Goal: Task Accomplishment & Management: Manage account settings

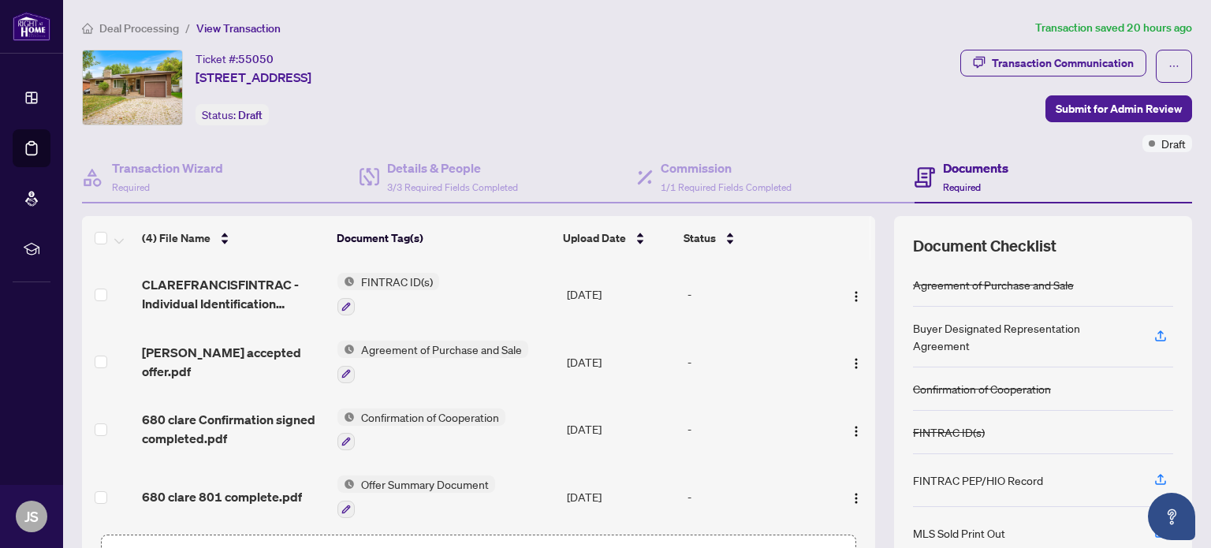
scroll to position [104, 0]
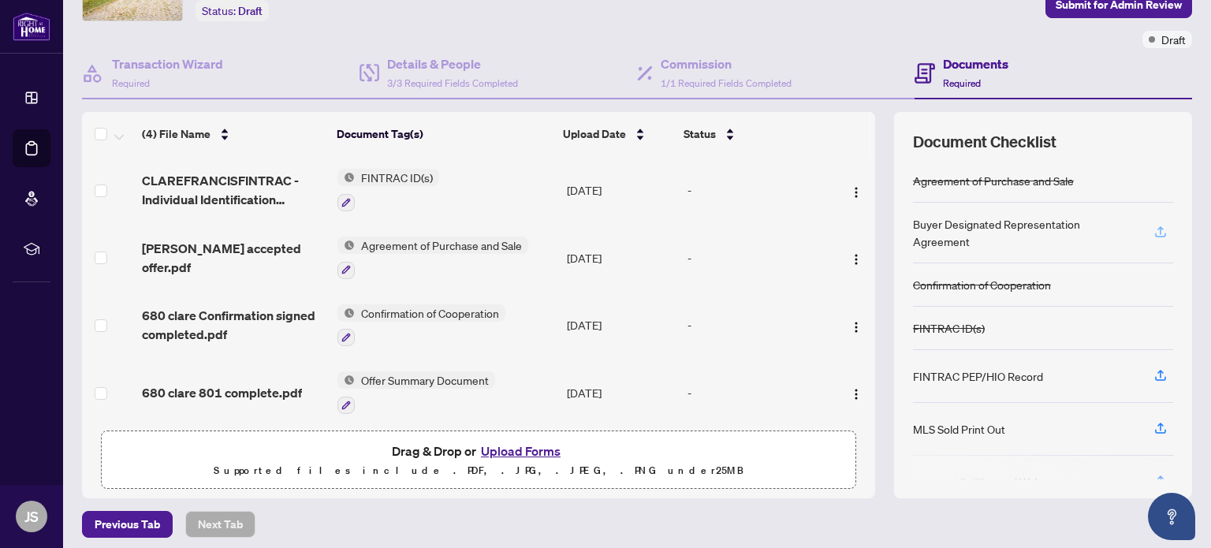
click at [1154, 226] on icon "button" at bounding box center [1161, 232] width 14 height 14
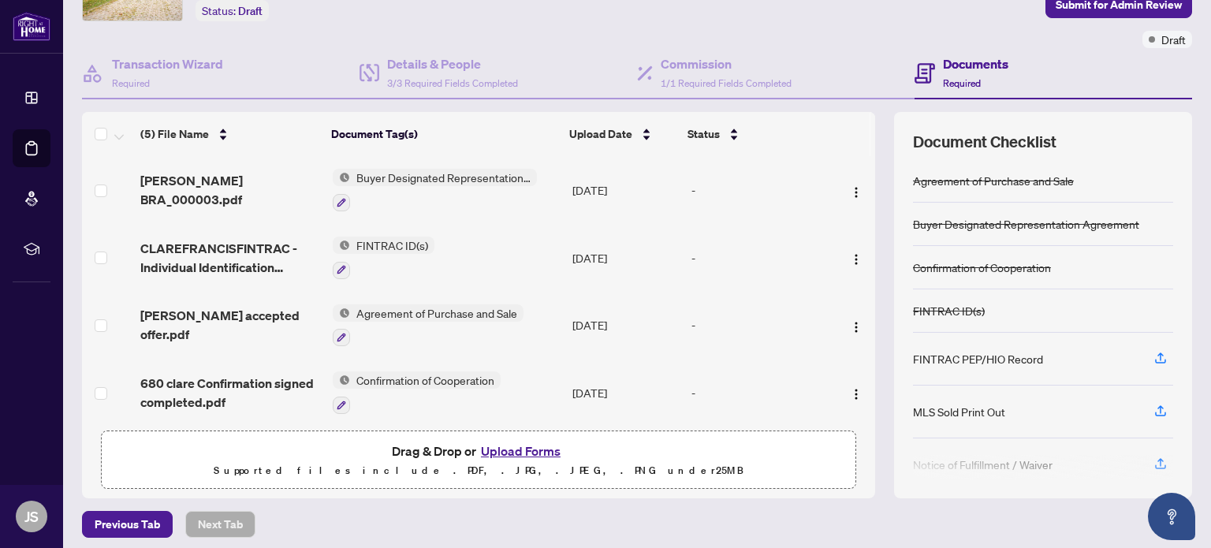
click at [460, 170] on span "Buyer Designated Representation Agreement" at bounding box center [443, 177] width 187 height 17
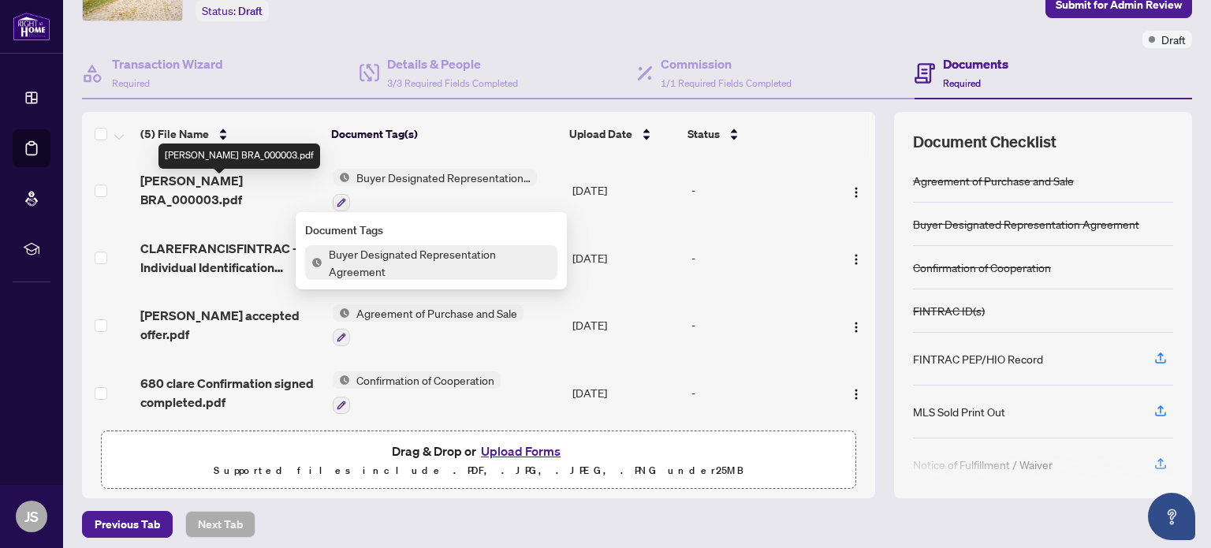
click at [248, 185] on span "[PERSON_NAME] BRA_000003.pdf" at bounding box center [229, 190] width 179 height 38
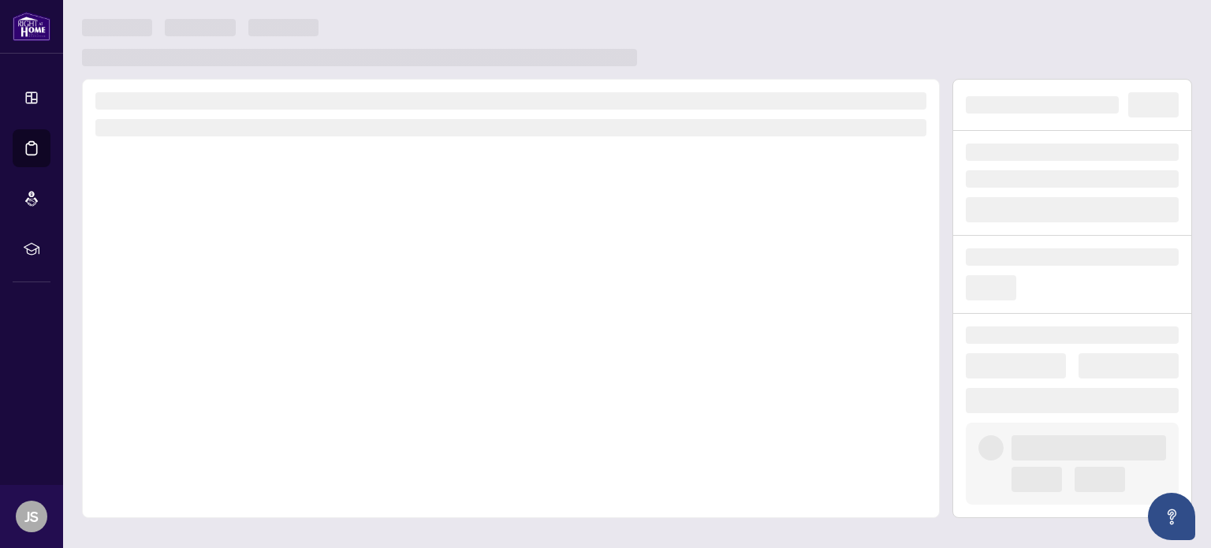
click at [248, 185] on div at bounding box center [511, 298] width 858 height 439
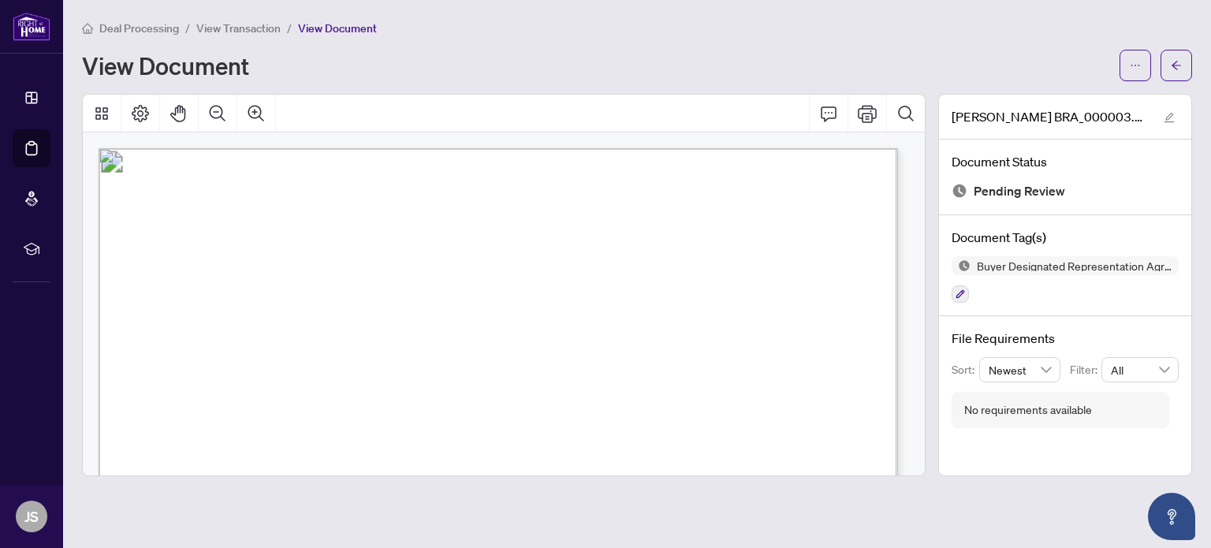
click at [253, 28] on span "View Transaction" at bounding box center [238, 28] width 84 height 14
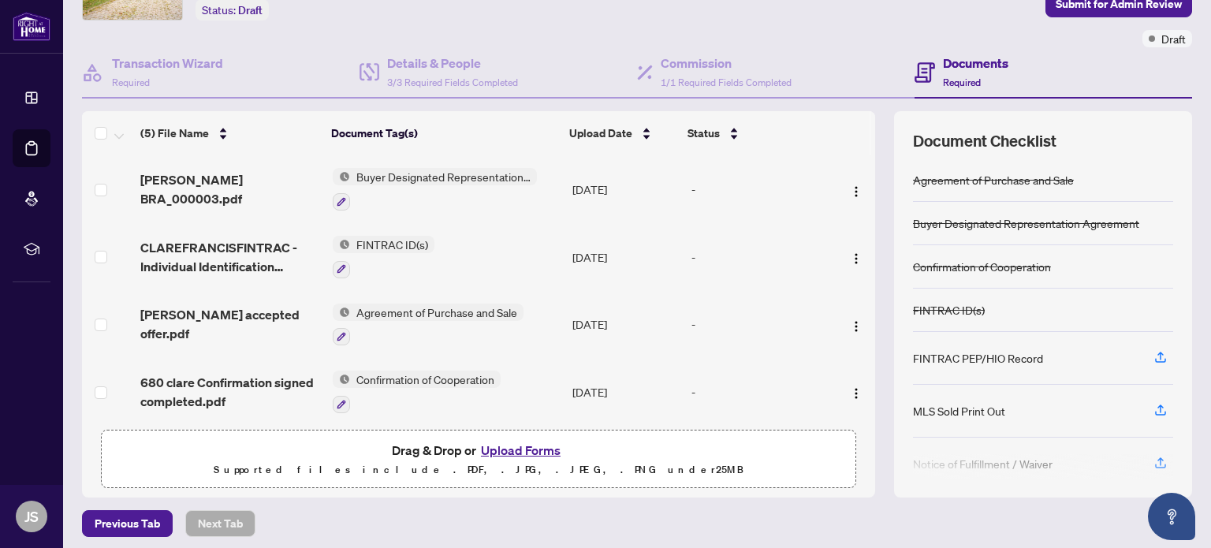
scroll to position [110, 0]
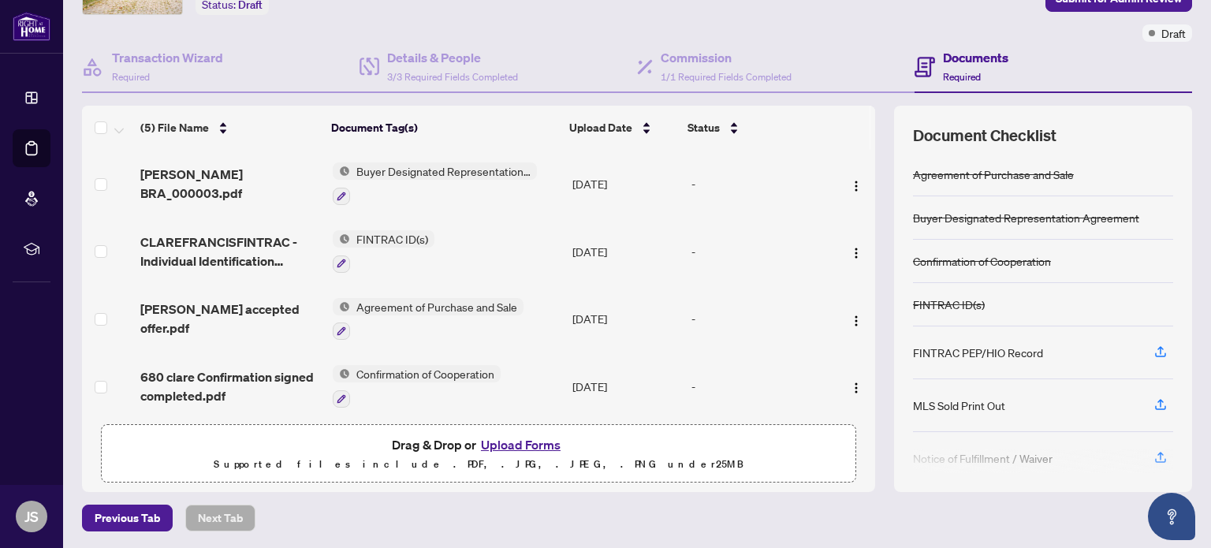
click at [516, 441] on button "Upload Forms" at bounding box center [520, 445] width 89 height 21
click at [523, 443] on button "Upload Forms" at bounding box center [520, 445] width 89 height 21
click at [527, 441] on button "Upload Forms" at bounding box center [520, 445] width 89 height 21
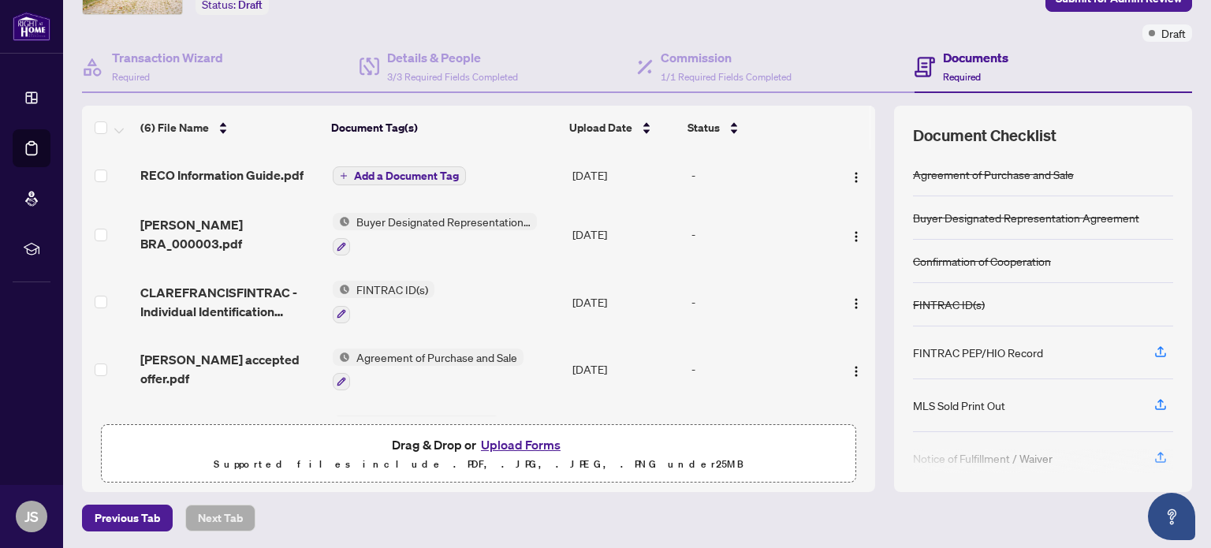
click at [435, 173] on span "Add a Document Tag" at bounding box center [406, 175] width 105 height 11
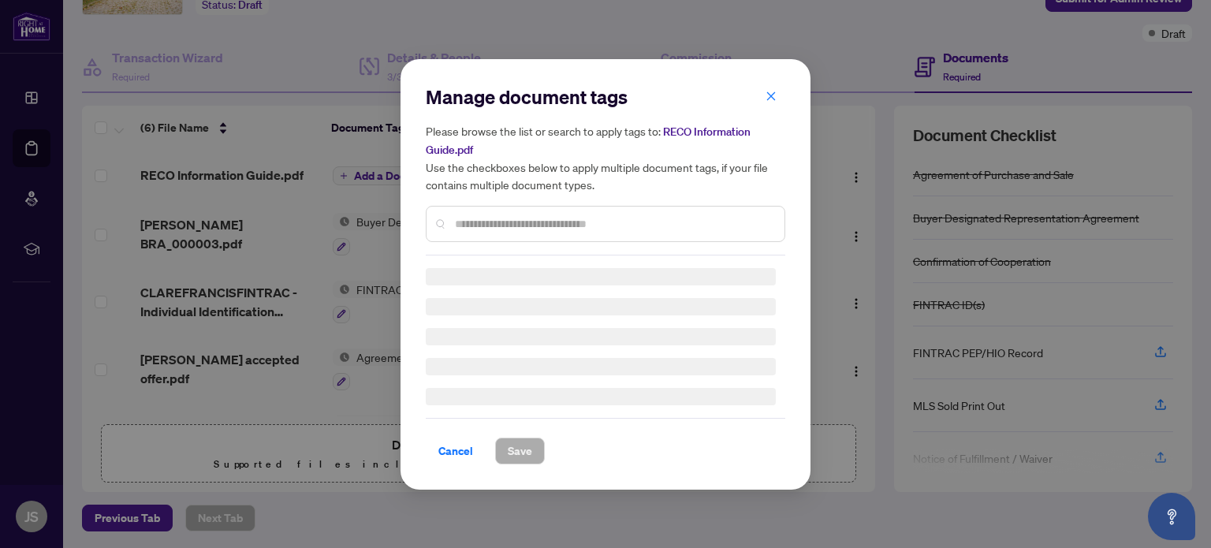
click at [435, 173] on h5 "Please browse the list or search to apply tags to: RECO Information Guide.pdf U…" at bounding box center [606, 157] width 360 height 71
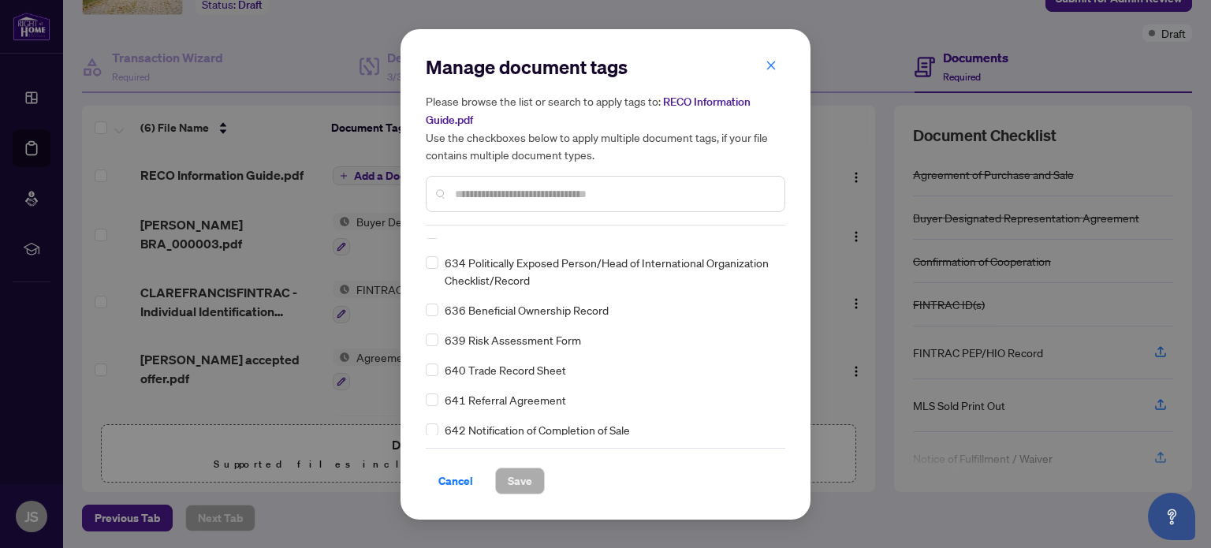
scroll to position [10671, 0]
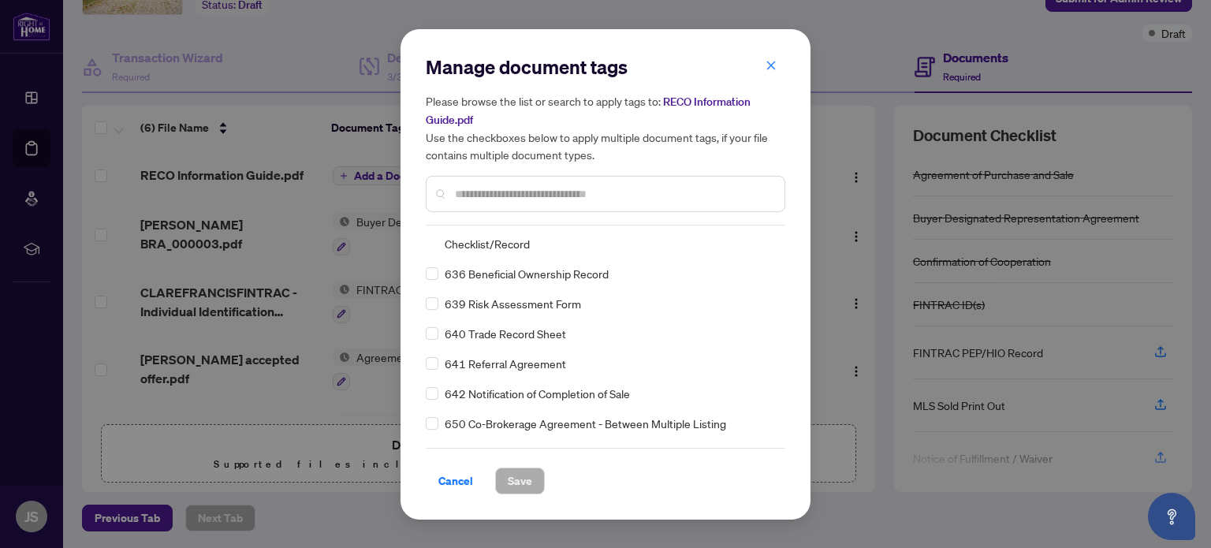
click at [571, 192] on input "text" at bounding box center [613, 193] width 317 height 17
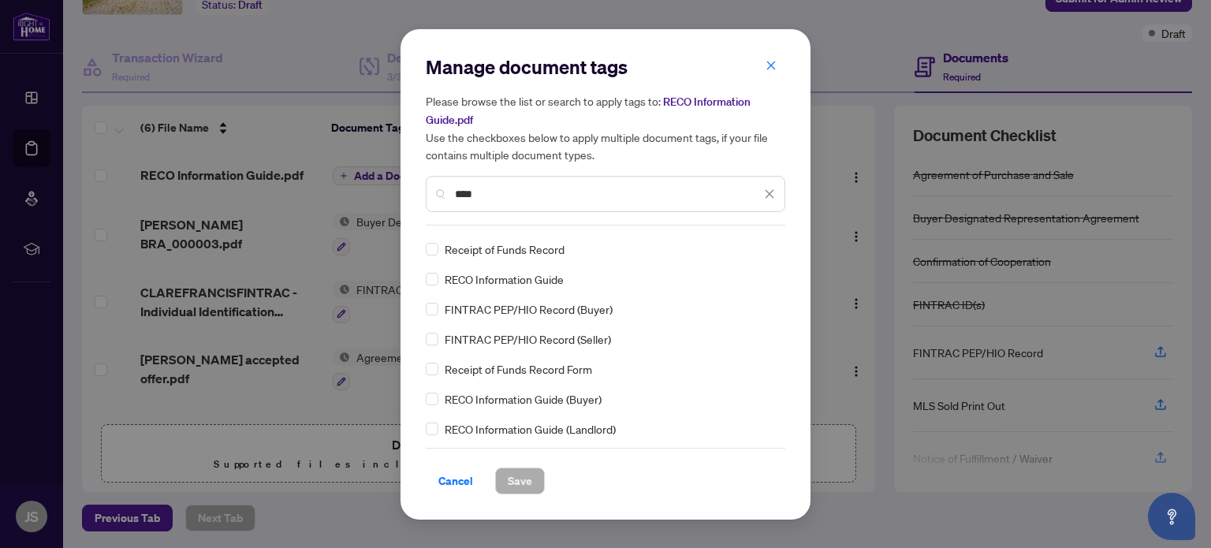
scroll to position [0, 0]
type input "****"
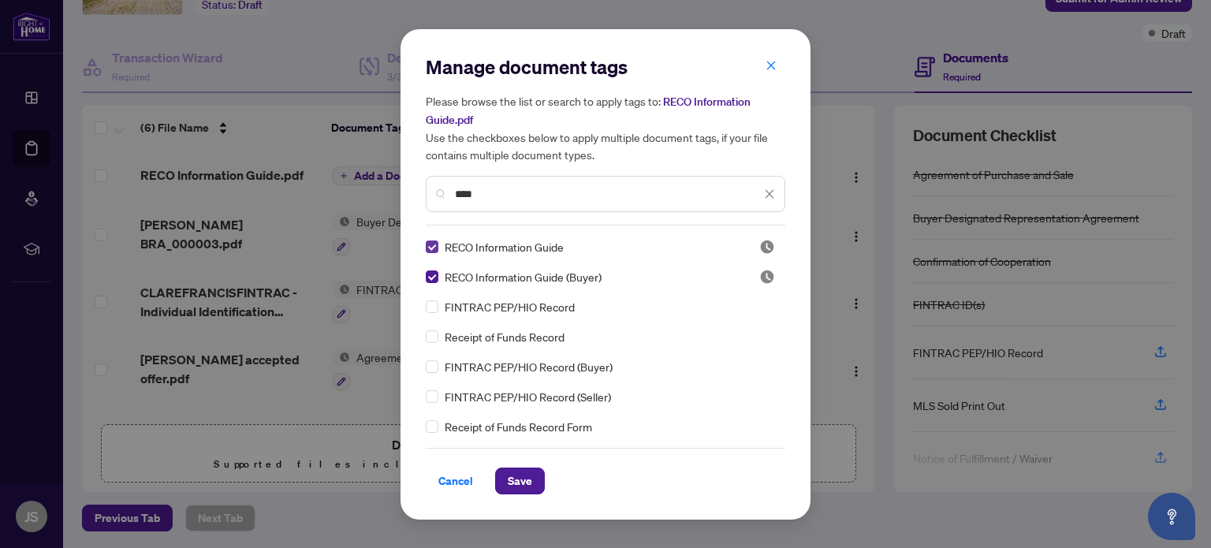
click at [435, 244] on div "RECO Information Guide RECO Information Guide (Buyer) FINTRAC PEP/HIO Record Re…" at bounding box center [606, 336] width 360 height 197
click at [524, 479] on span "Save" at bounding box center [520, 480] width 24 height 25
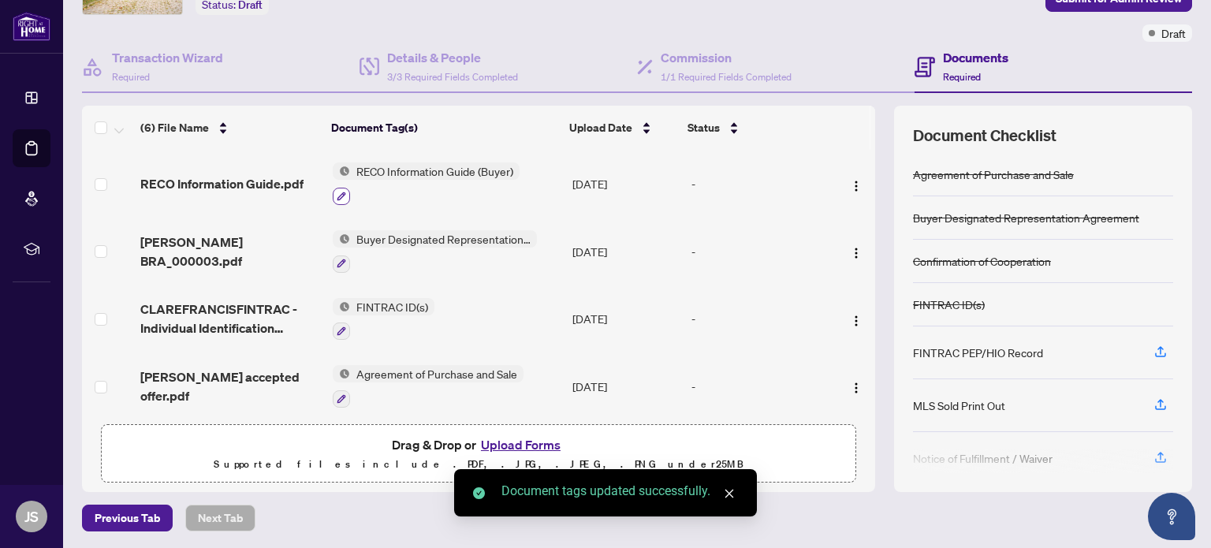
click at [338, 192] on icon "button" at bounding box center [342, 196] width 9 height 9
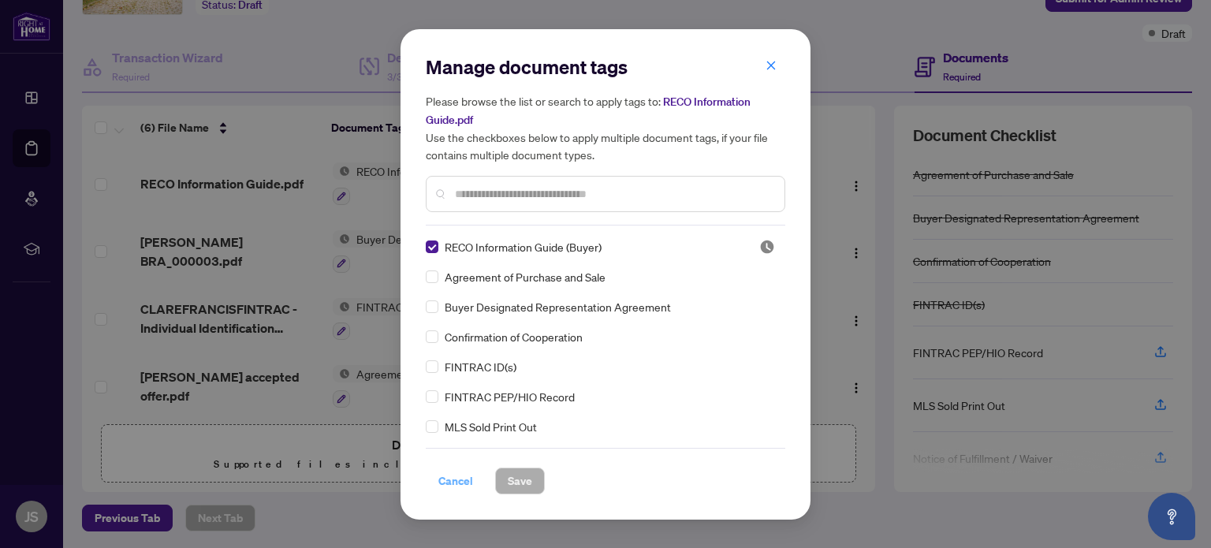
click at [457, 478] on span "Cancel" at bounding box center [455, 480] width 35 height 25
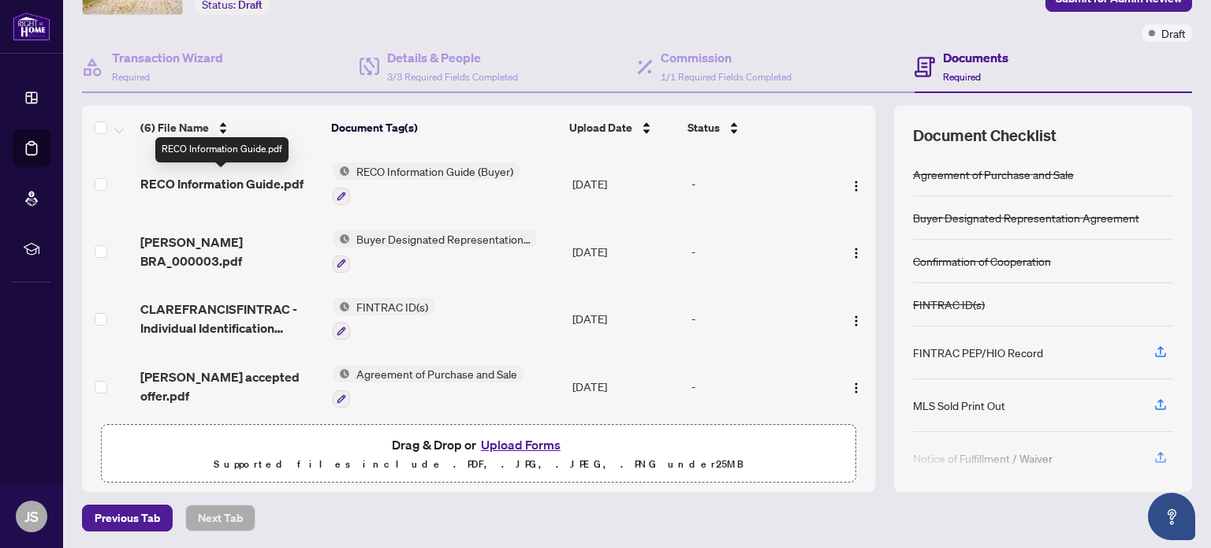
click at [257, 182] on span "RECO Information Guide.pdf" at bounding box center [221, 183] width 163 height 19
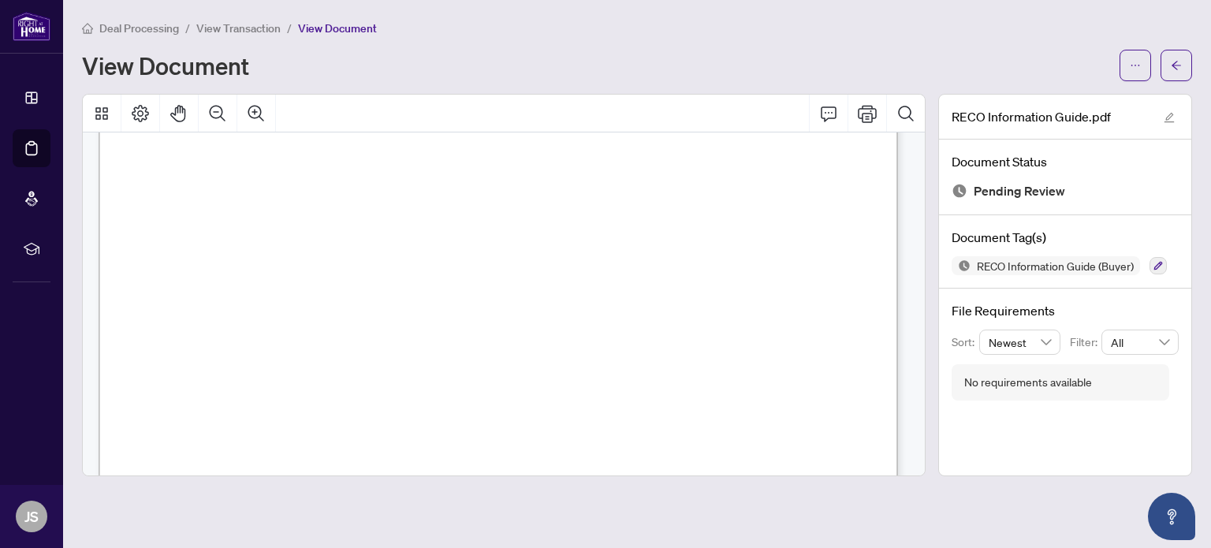
scroll to position [10697, 0]
click at [239, 26] on span "View Transaction" at bounding box center [238, 28] width 84 height 14
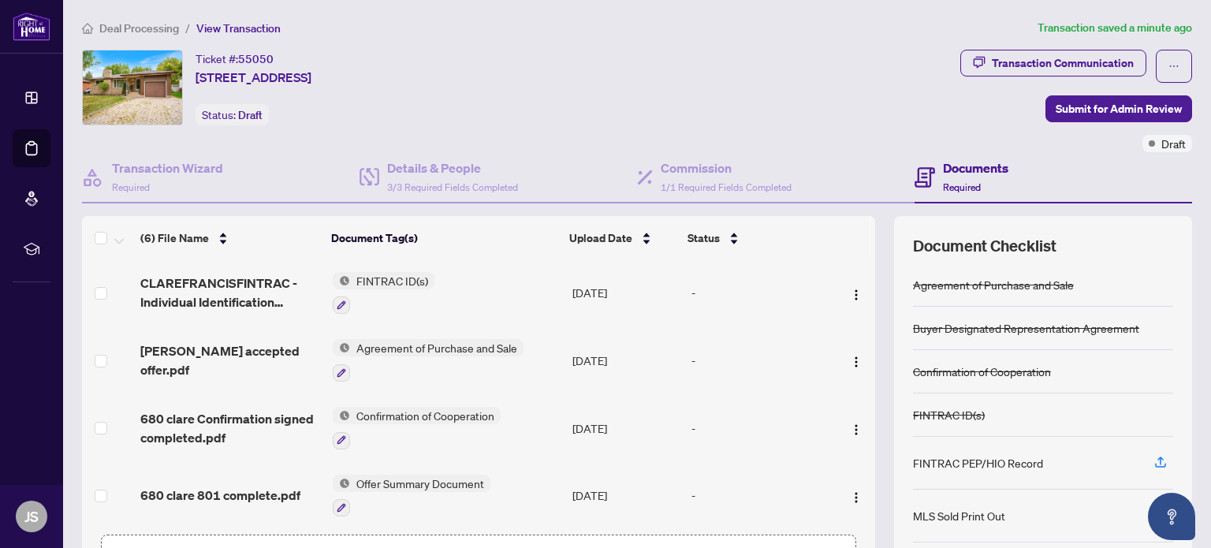
scroll to position [140, 0]
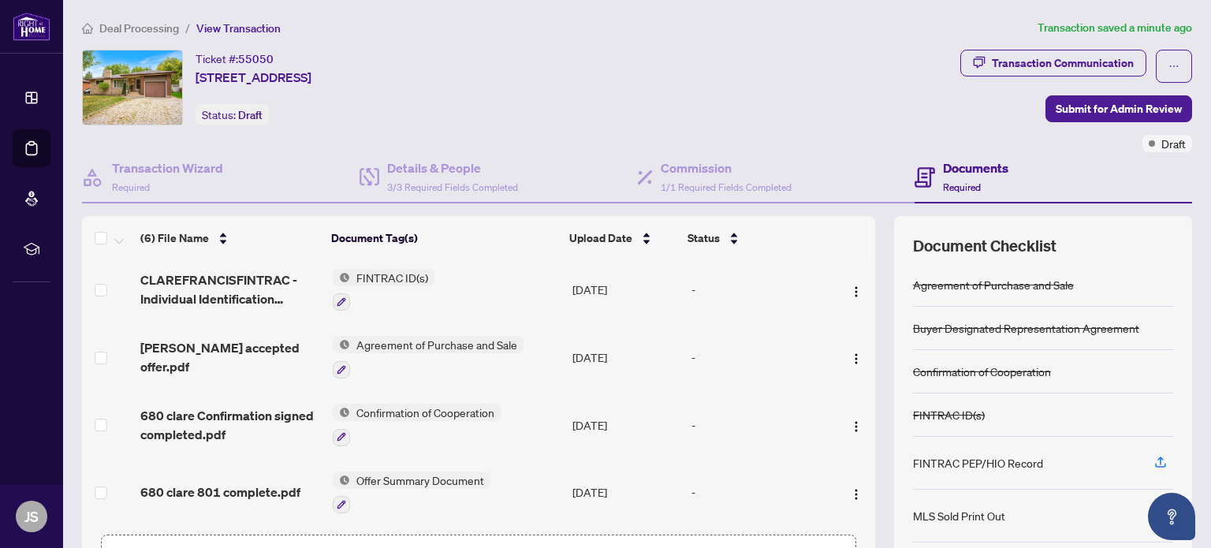
click at [962, 165] on h4 "Documents" at bounding box center [975, 168] width 65 height 19
click at [340, 297] on icon "button" at bounding box center [341, 301] width 9 height 9
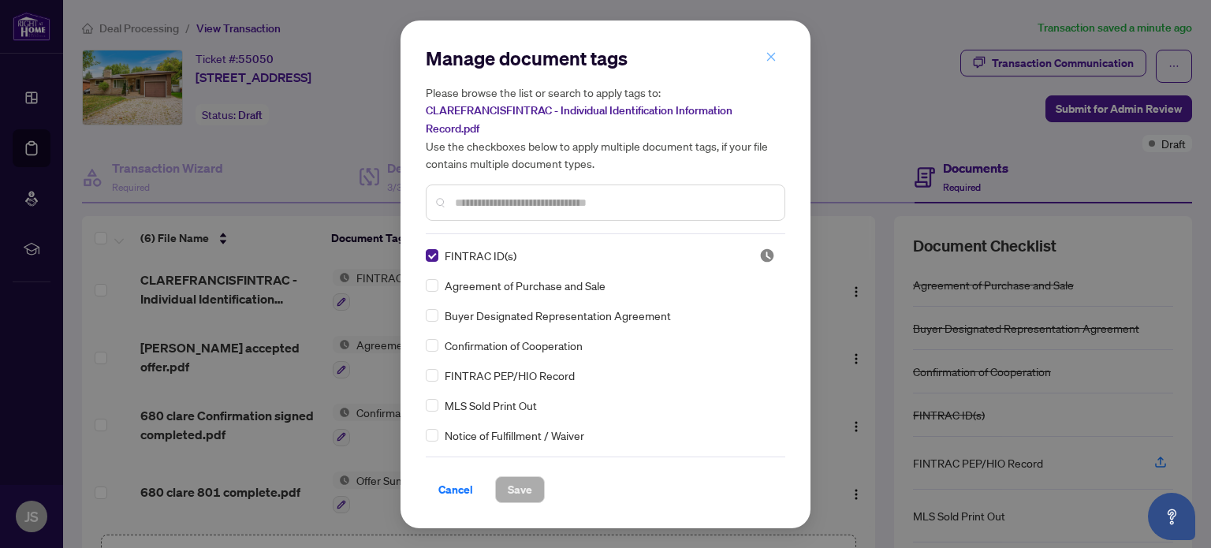
click at [769, 56] on icon "close" at bounding box center [771, 57] width 9 height 9
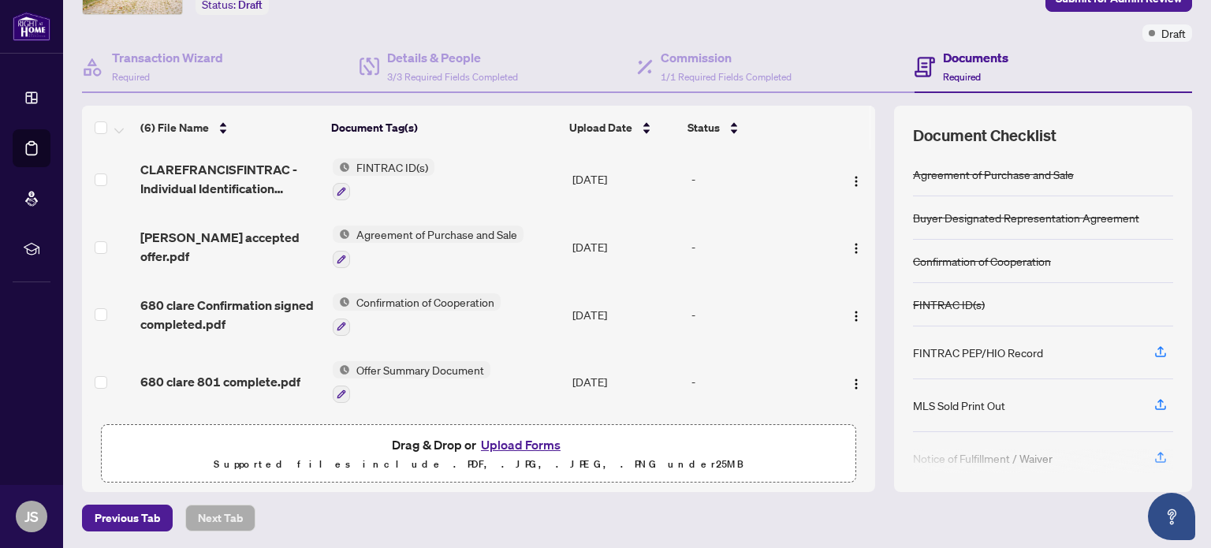
click at [545, 441] on button "Upload Forms" at bounding box center [520, 445] width 89 height 21
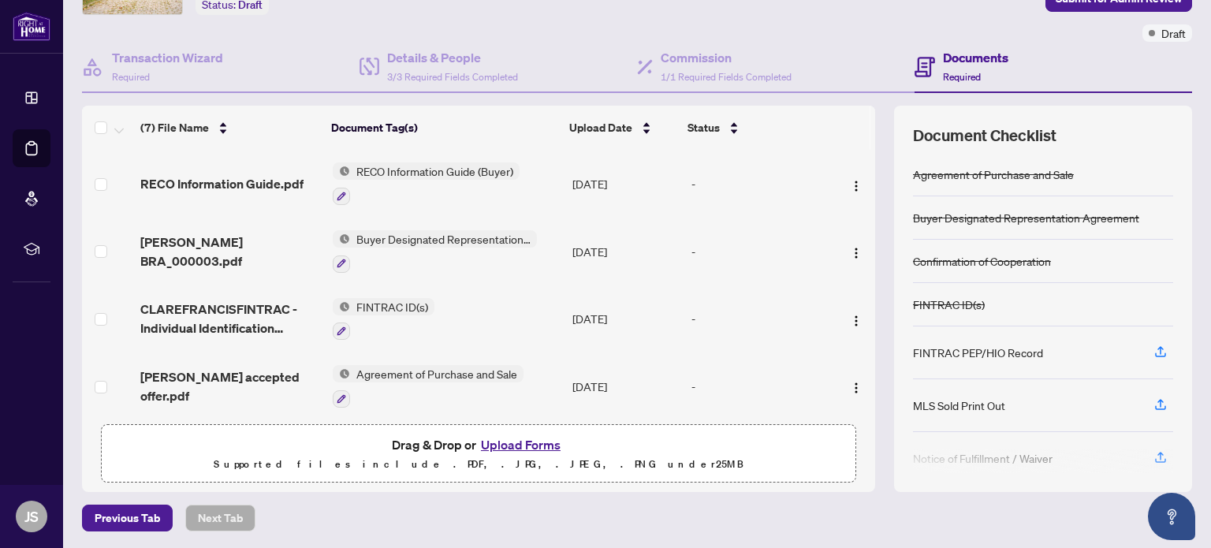
scroll to position [0, 0]
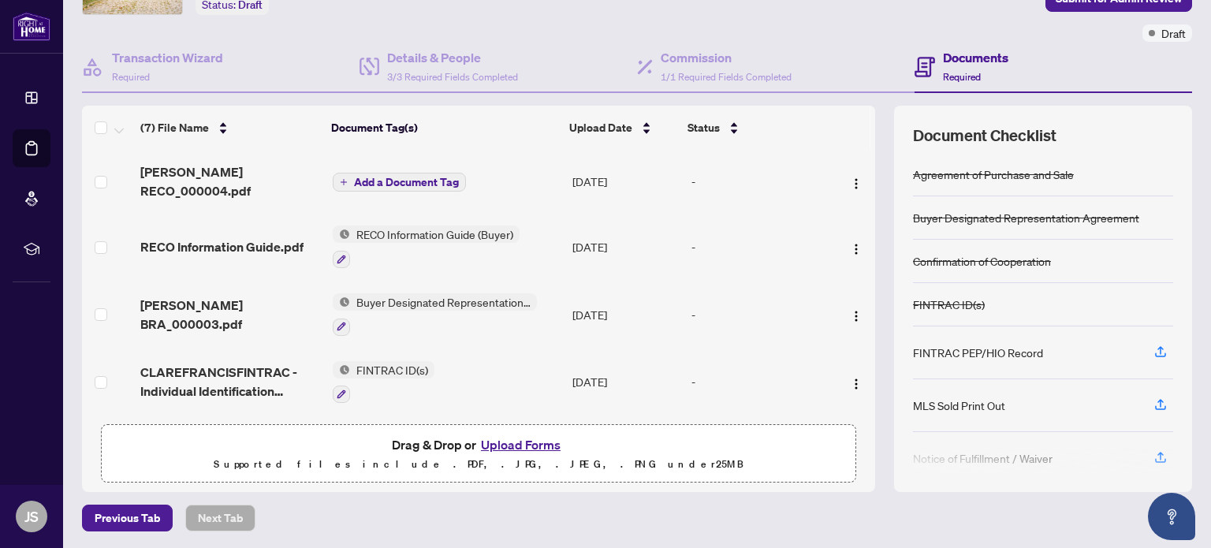
click at [431, 177] on span "Add a Document Tag" at bounding box center [406, 182] width 105 height 11
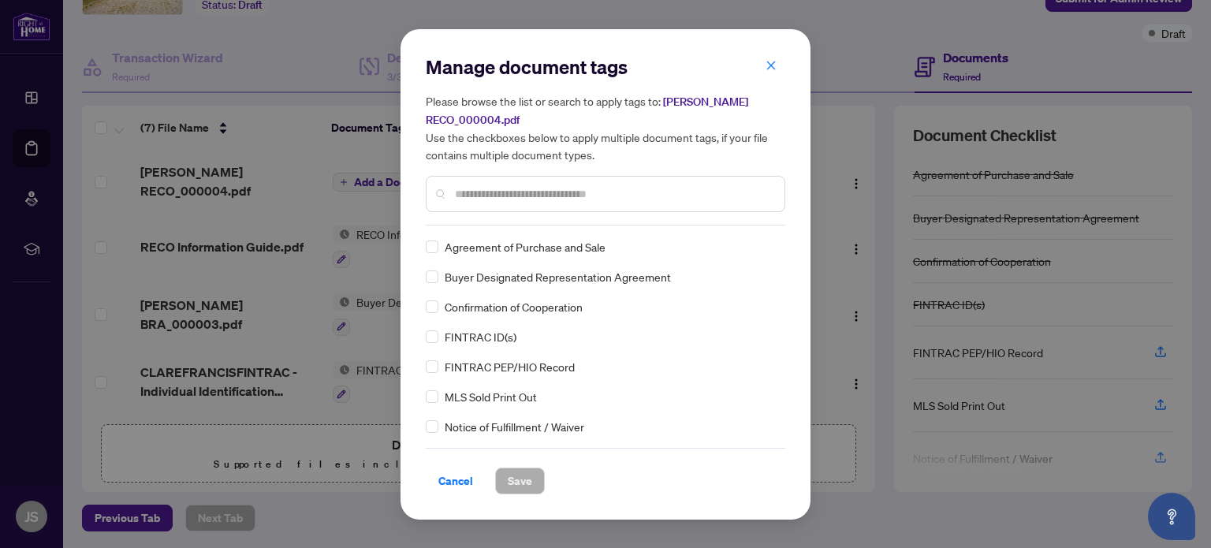
click at [492, 192] on input "text" at bounding box center [613, 193] width 317 height 17
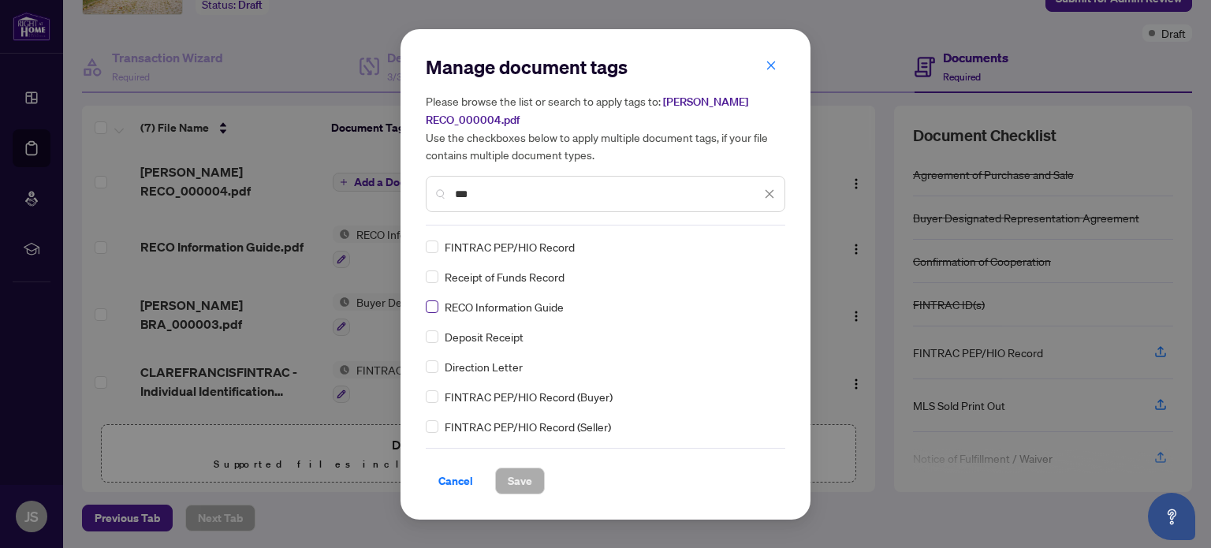
type input "***"
click at [524, 479] on span "Save" at bounding box center [520, 480] width 24 height 25
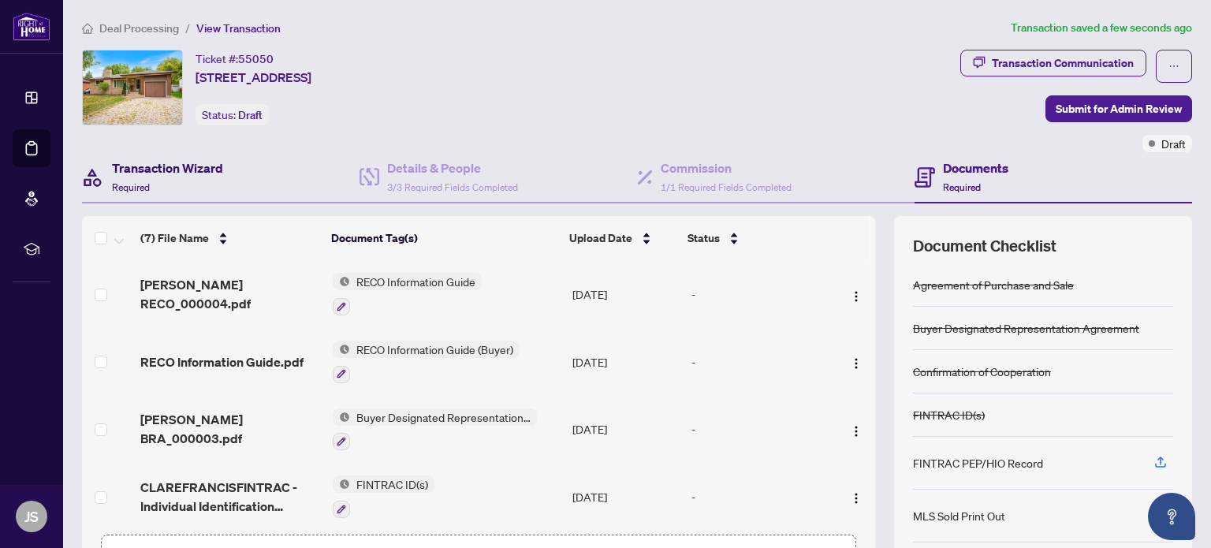
click at [202, 166] on h4 "Transaction Wizard" at bounding box center [167, 168] width 111 height 19
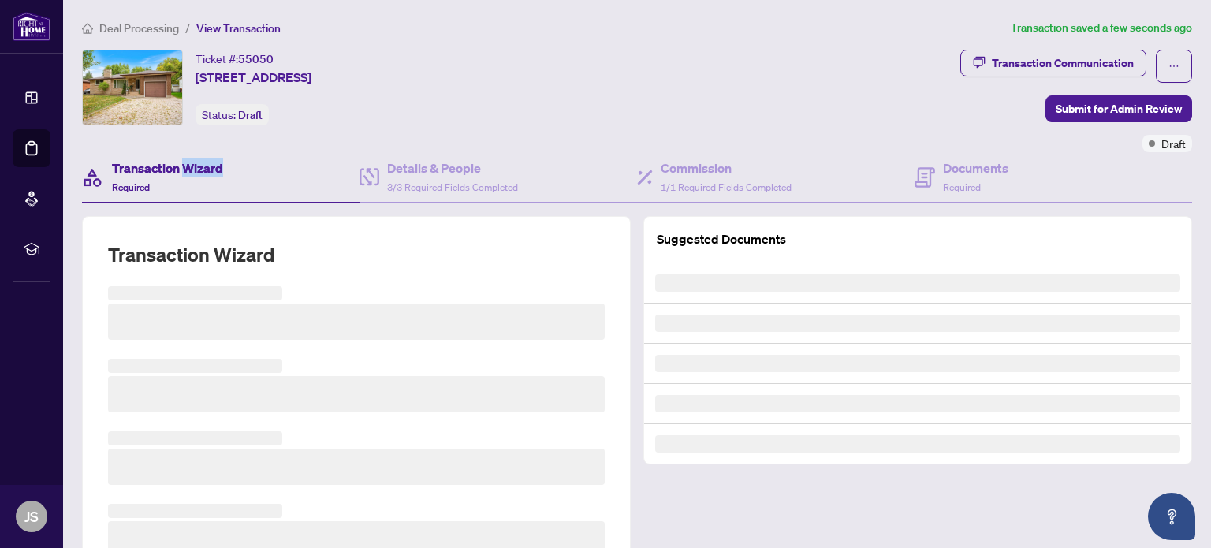
click at [202, 166] on h4 "Transaction Wizard" at bounding box center [167, 168] width 111 height 19
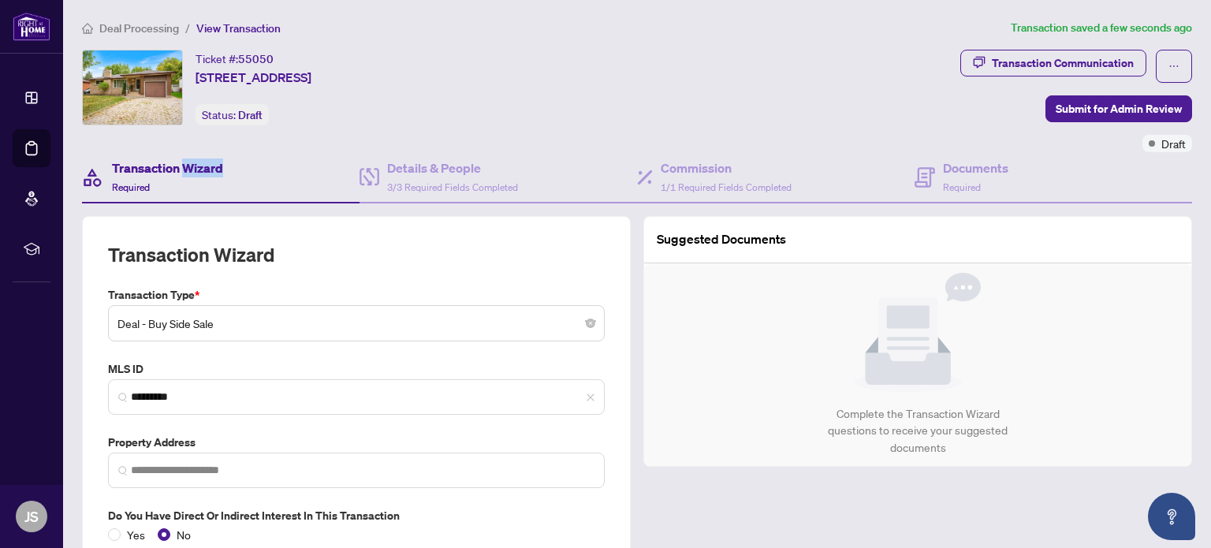
type input "**********"
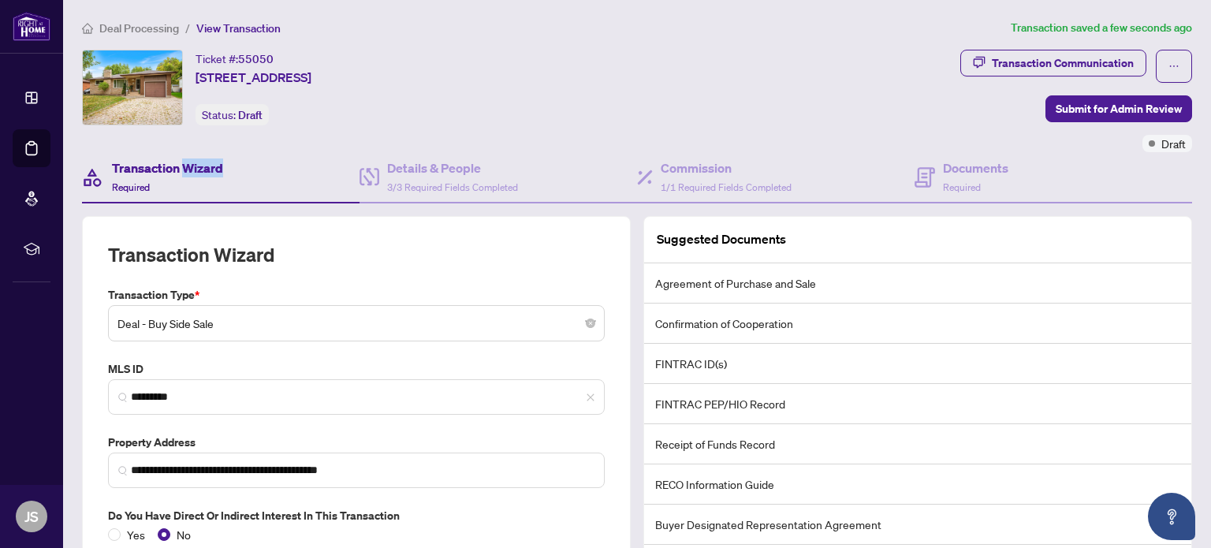
scroll to position [131, 0]
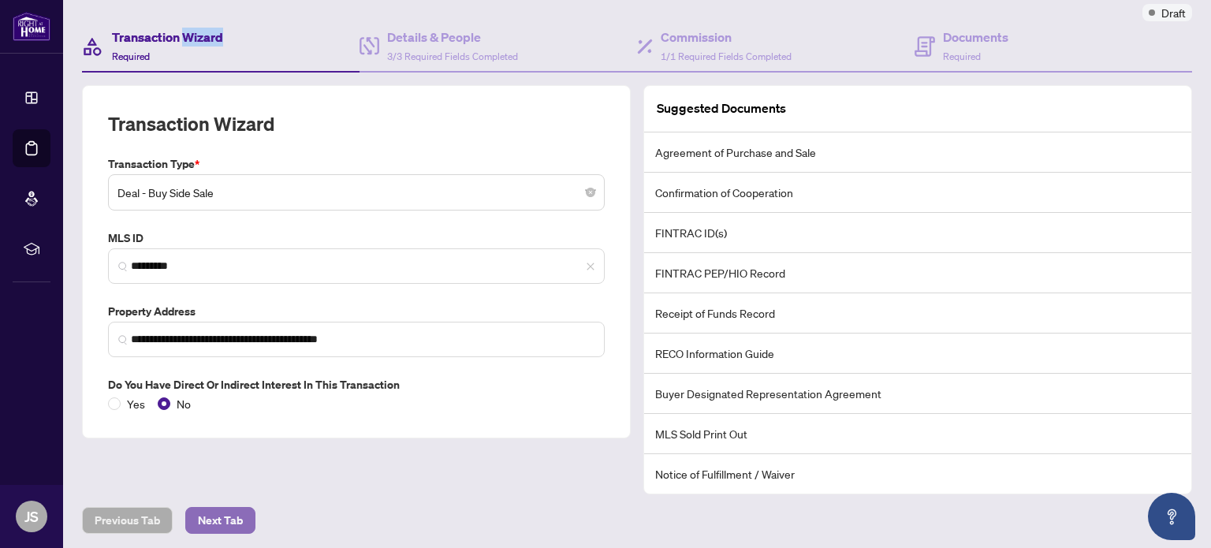
click at [224, 513] on span "Next Tab" at bounding box center [220, 520] width 45 height 25
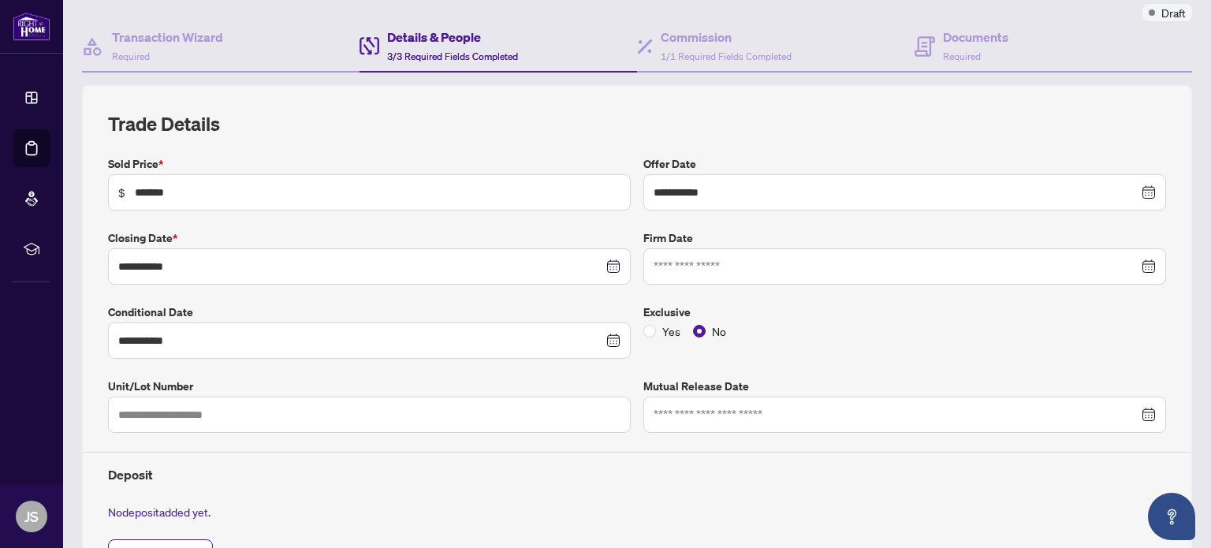
click at [224, 513] on div "No deposit added yet." at bounding box center [637, 511] width 1071 height 17
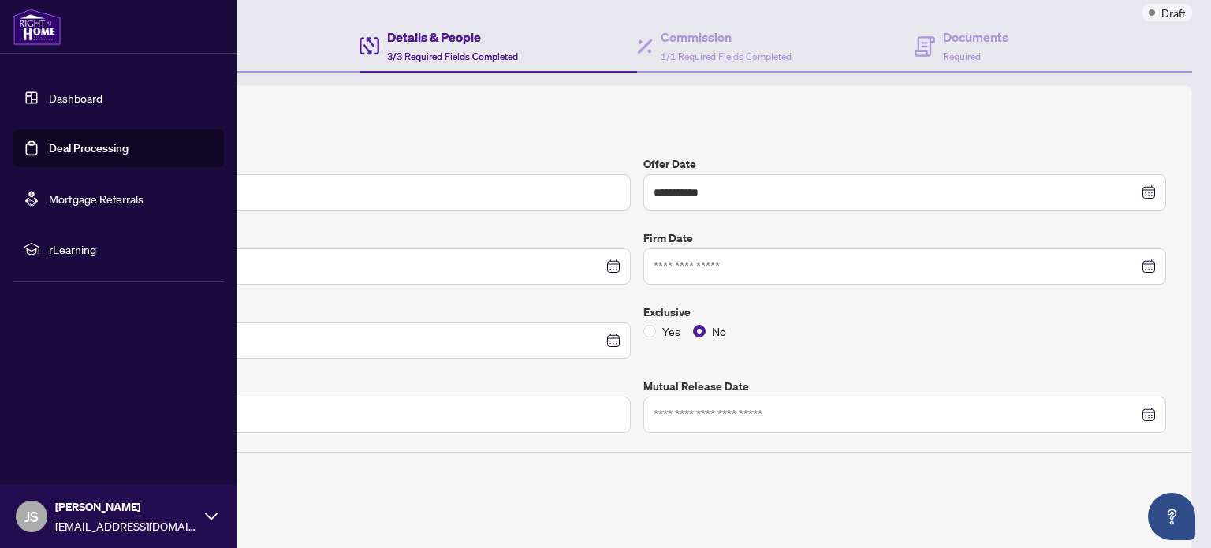
click at [81, 95] on link "Dashboard" at bounding box center [76, 98] width 54 height 14
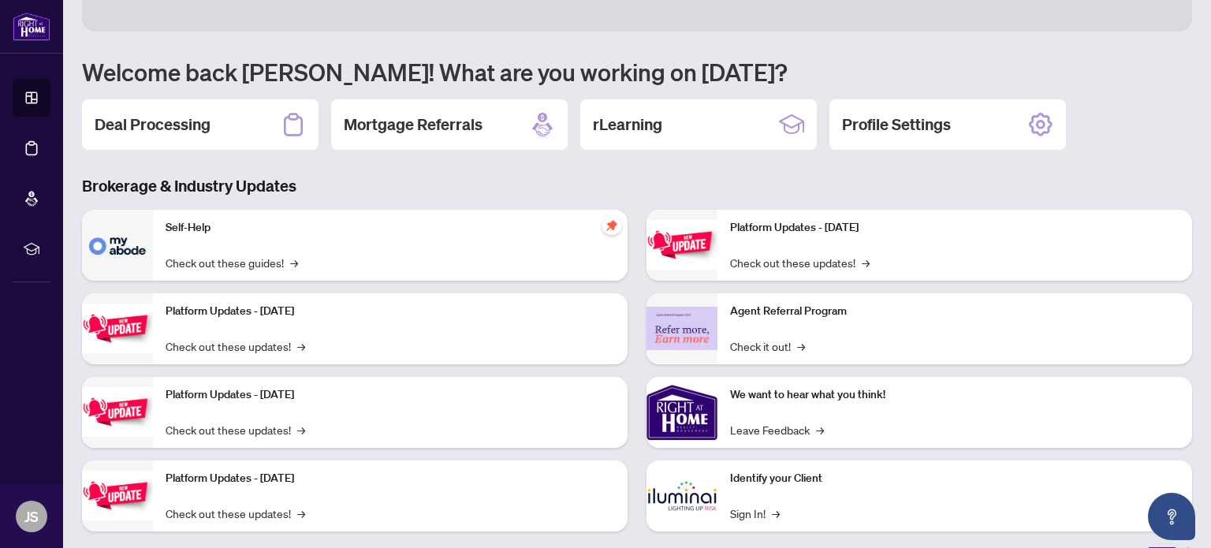
scroll to position [131, 0]
